Goal: Task Accomplishment & Management: Use online tool/utility

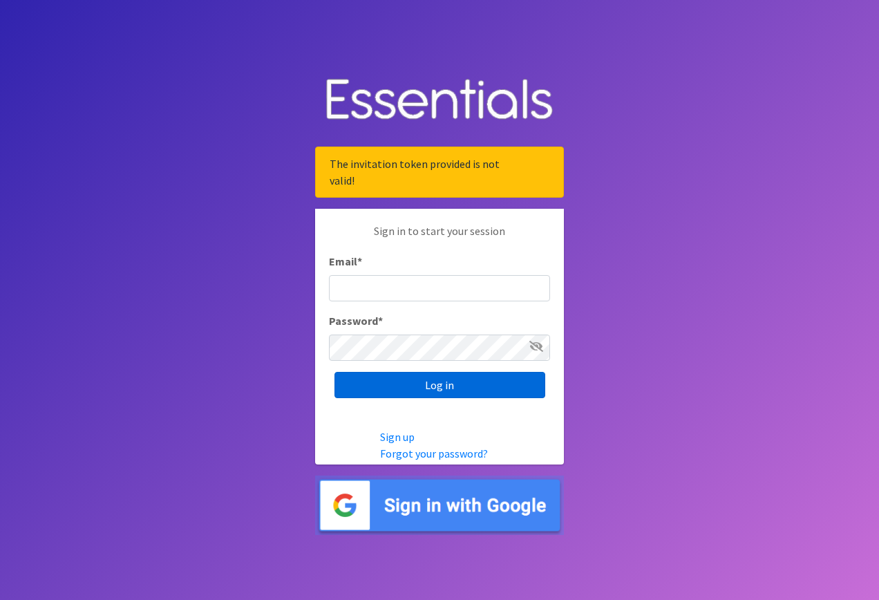
type input "[EMAIL_ADDRESS][DOMAIN_NAME]"
click at [427, 386] on input "Log in" at bounding box center [440, 385] width 211 height 26
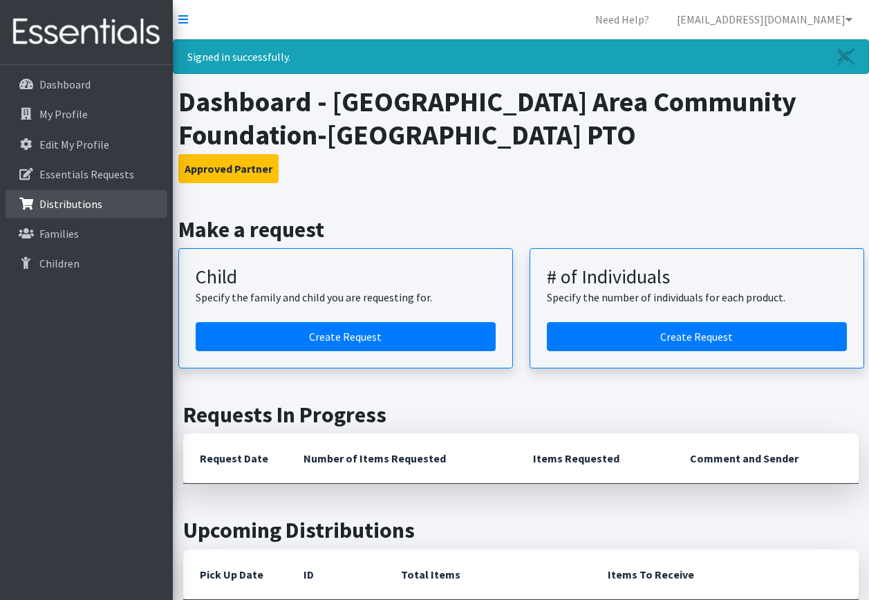
click at [83, 204] on p "Distributions" at bounding box center [70, 204] width 63 height 14
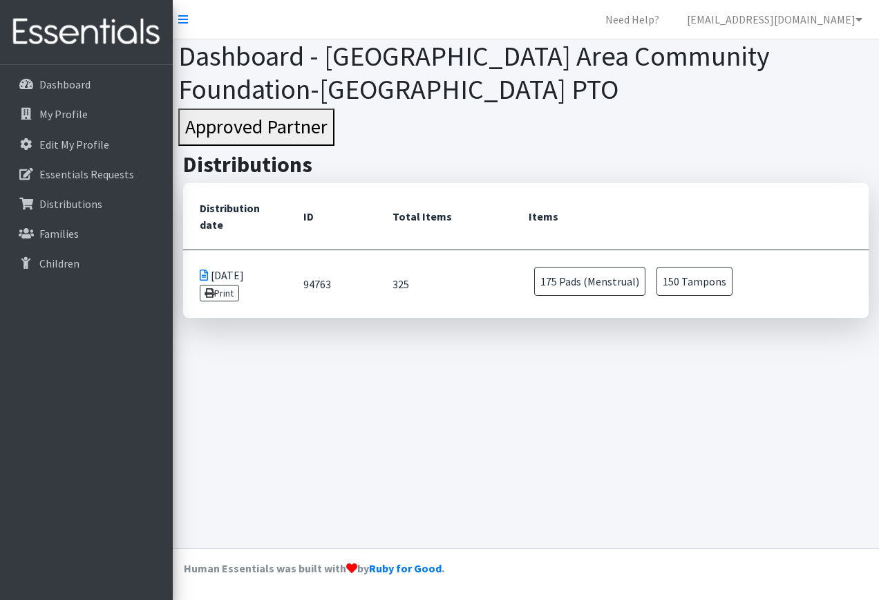
click at [204, 275] on icon at bounding box center [204, 275] width 8 height 11
click at [204, 272] on icon at bounding box center [204, 275] width 8 height 11
click at [213, 287] on link "Print" at bounding box center [219, 293] width 39 height 17
click at [87, 201] on p "Distributions" at bounding box center [70, 204] width 63 height 14
click at [77, 197] on p "Distributions" at bounding box center [70, 204] width 63 height 14
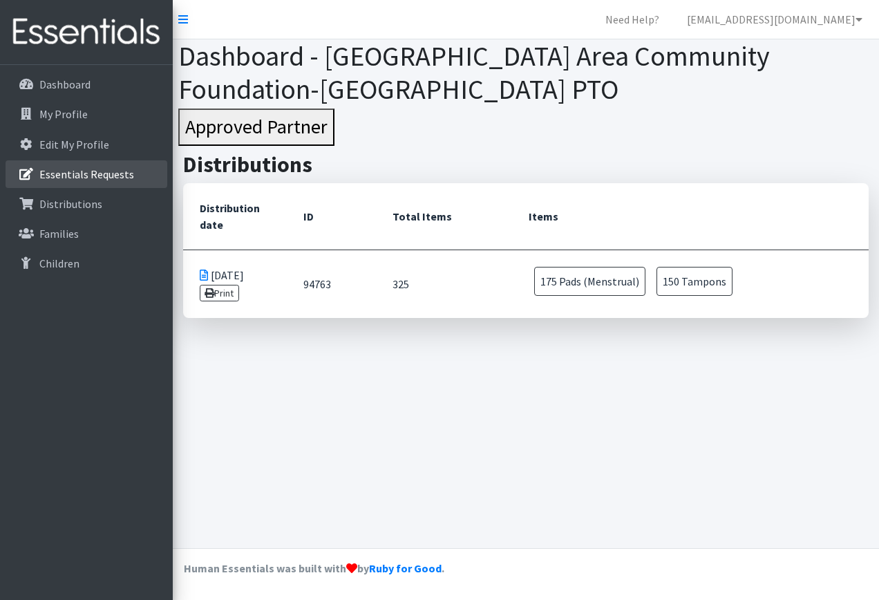
click at [97, 175] on p "Essentials Requests" at bounding box center [86, 174] width 95 height 14
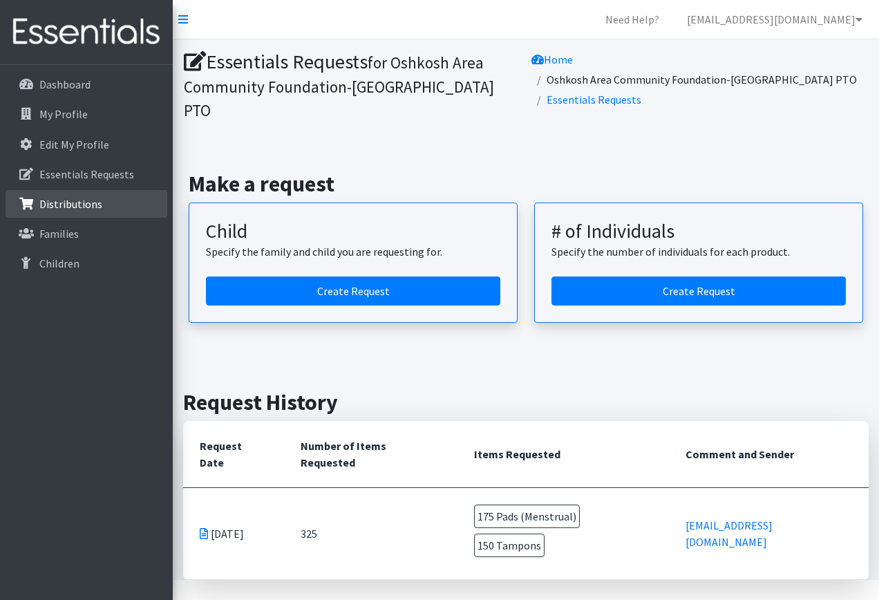
click at [84, 197] on p "Distributions" at bounding box center [70, 204] width 63 height 14
